Goal: Task Accomplishment & Management: Manage account settings

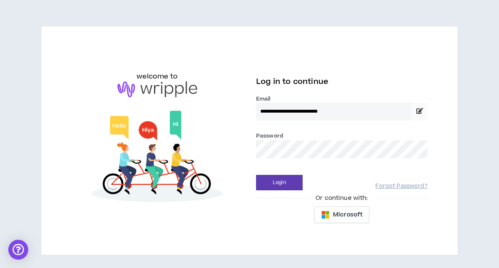
click at [274, 12] on div "**********" at bounding box center [249, 144] width 499 height 288
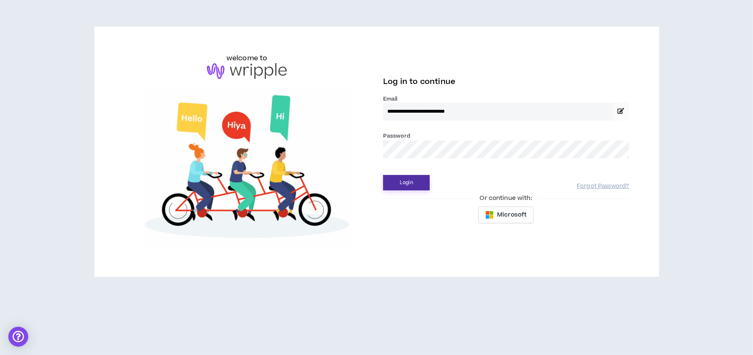
click at [399, 184] on button "Login" at bounding box center [406, 182] width 47 height 15
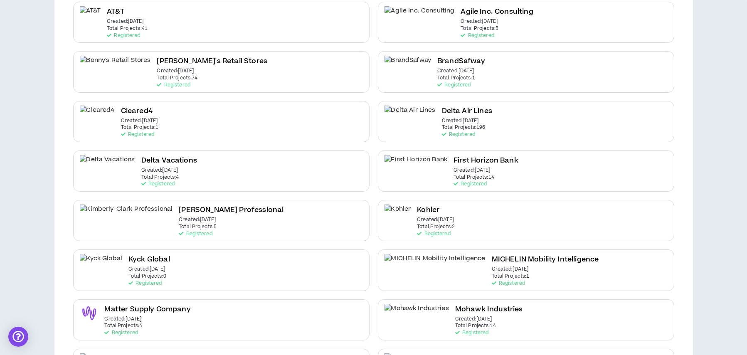
scroll to position [125, 0]
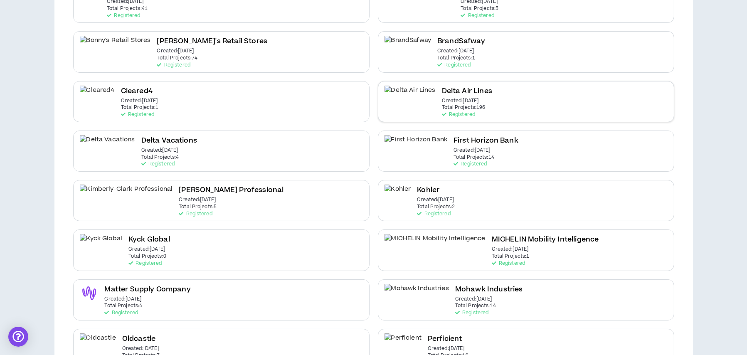
click at [442, 99] on p "Created: [DATE]" at bounding box center [460, 101] width 37 height 6
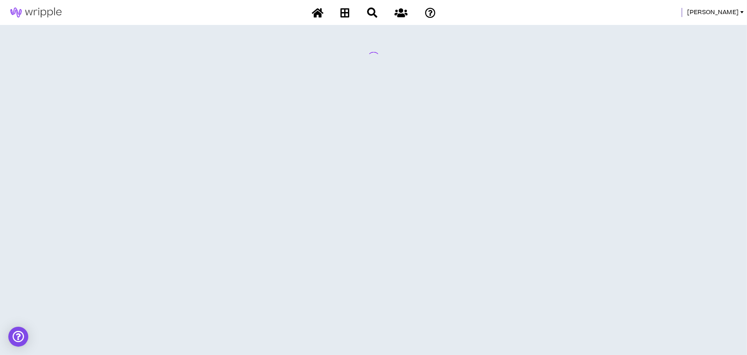
scroll to position [0, 0]
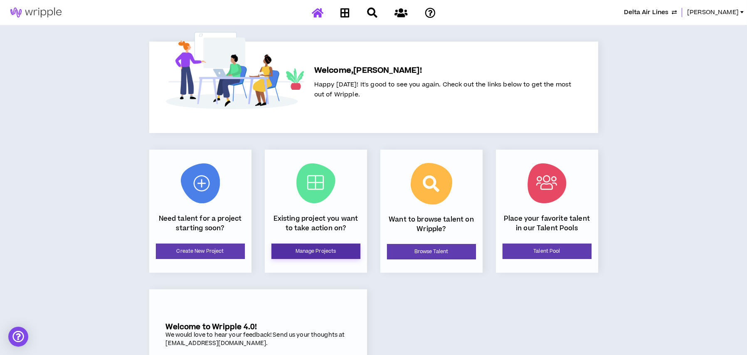
click at [317, 252] on link "Manage Projects" at bounding box center [315, 251] width 89 height 15
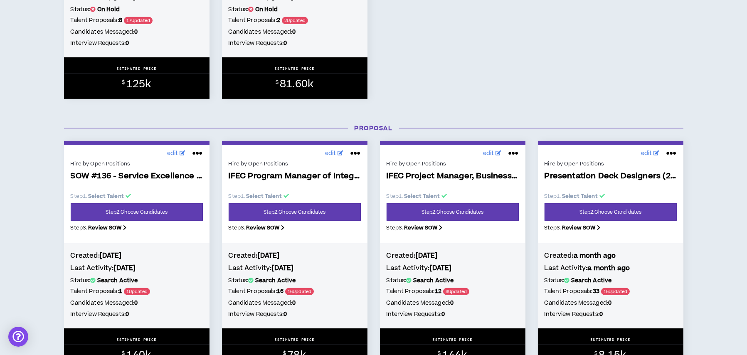
scroll to position [582, 0]
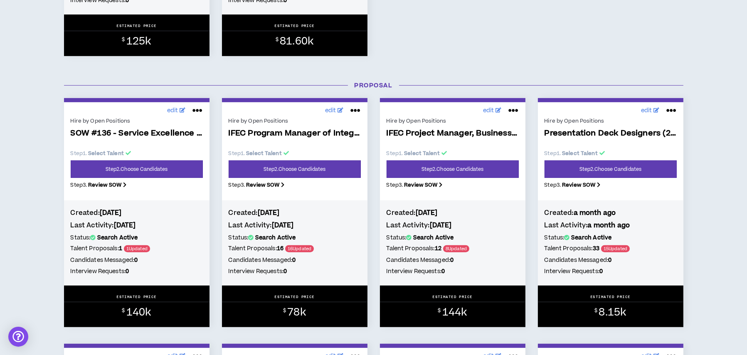
click at [291, 172] on link "Step 2 . Choose Candidates" at bounding box center [295, 168] width 132 height 17
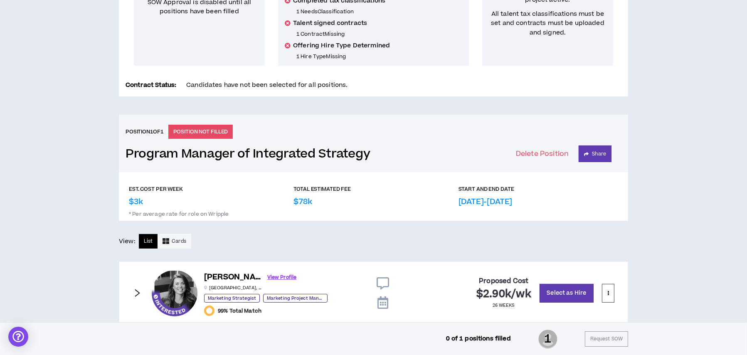
scroll to position [268, 0]
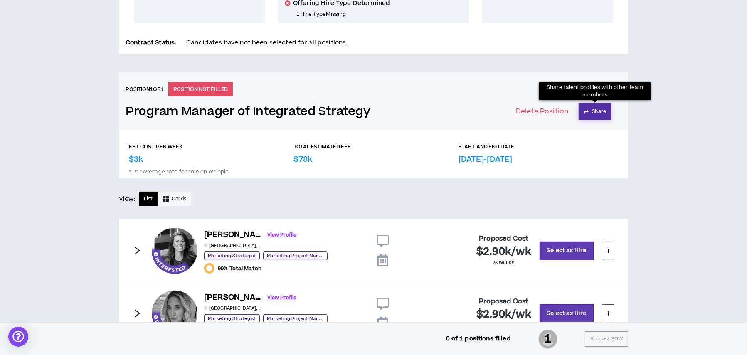
click at [592, 116] on button "Share" at bounding box center [594, 111] width 33 height 17
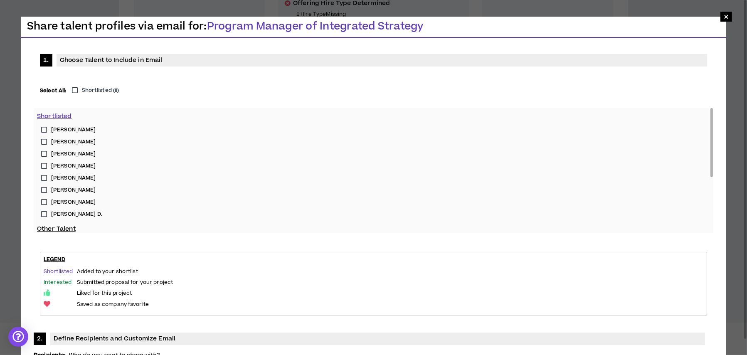
click at [76, 90] on label "Shortlisted ( 8 )" at bounding box center [94, 90] width 52 height 8
drag, startPoint x: 45, startPoint y: 202, endPoint x: 42, endPoint y: 208, distance: 7.1
click at [45, 201] on label "[PERSON_NAME]" at bounding box center [373, 202] width 673 height 12
click at [42, 212] on label "[PERSON_NAME] D." at bounding box center [373, 214] width 673 height 12
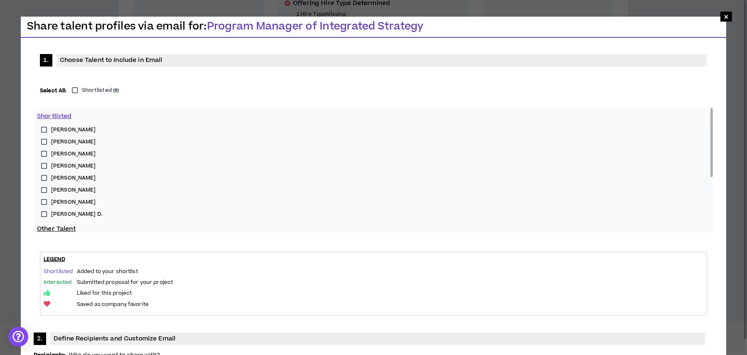
type input "**********"
